Goal: Find specific page/section: Find specific page/section

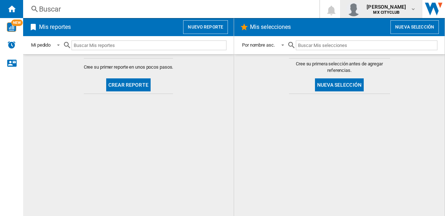
click at [413, 8] on md-icon "button" at bounding box center [413, 9] width 6 height 6
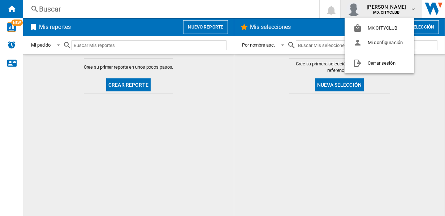
click at [413, 8] on md-backdrop at bounding box center [222, 108] width 445 height 216
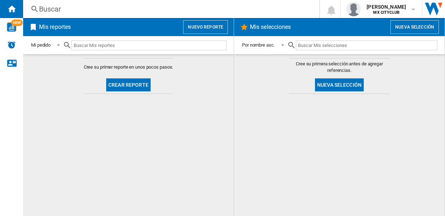
click at [413, 30] on button "Nueva selección" at bounding box center [414, 27] width 48 height 14
click at [336, 83] on button "Nueva selección" at bounding box center [339, 84] width 49 height 13
click at [282, 45] on span at bounding box center [280, 44] width 9 height 6
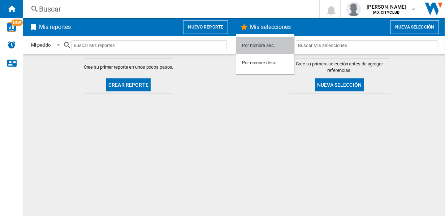
click at [282, 45] on md-option "Por nombre asc." at bounding box center [265, 45] width 58 height 17
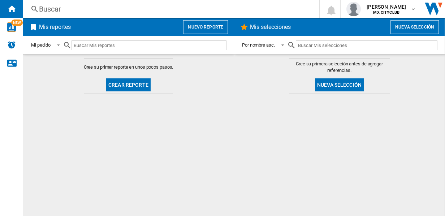
click at [293, 45] on md-icon at bounding box center [291, 45] width 9 height 9
click at [291, 45] on md-icon at bounding box center [291, 45] width 9 height 9
click at [60, 46] on span at bounding box center [56, 44] width 9 height 6
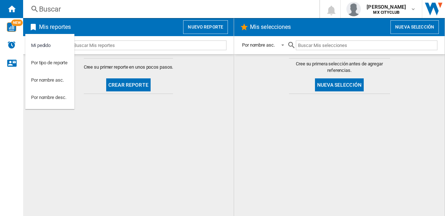
click at [12, 26] on md-backdrop at bounding box center [222, 108] width 445 height 216
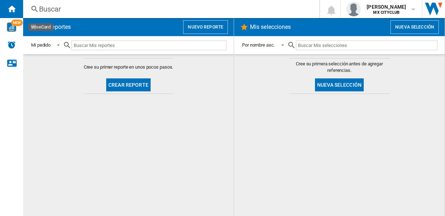
click at [12, 26] on img "WiseCard" at bounding box center [11, 26] width 9 height 9
